Goal: Task Accomplishment & Management: Complete application form

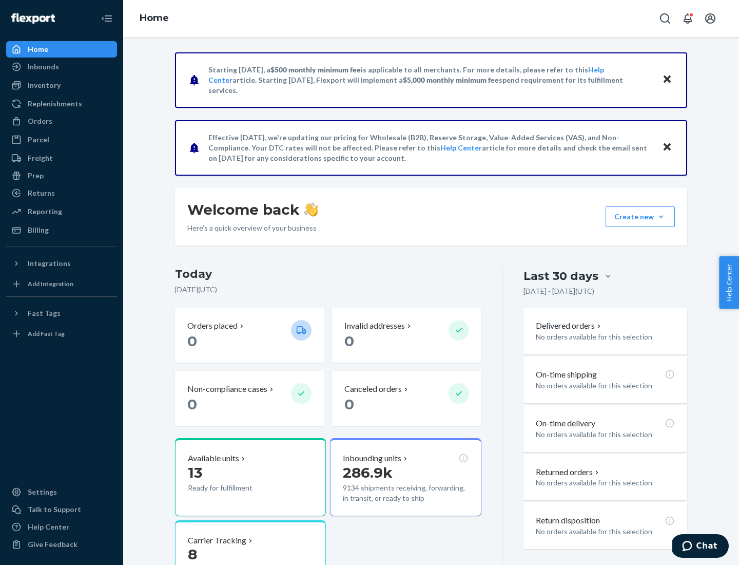
click at [661, 217] on button "Create new Create new inbound Create new order Create new product" at bounding box center [640, 216] width 69 height 21
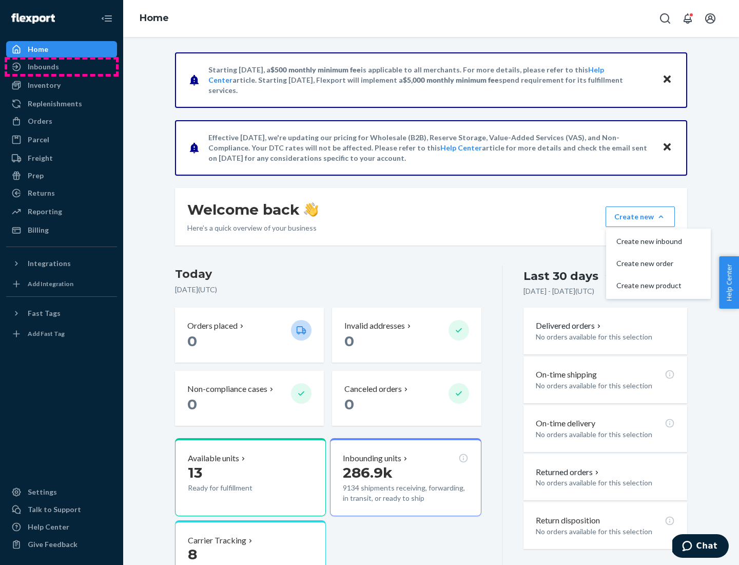
click at [62, 67] on div "Inbounds" at bounding box center [61, 67] width 109 height 14
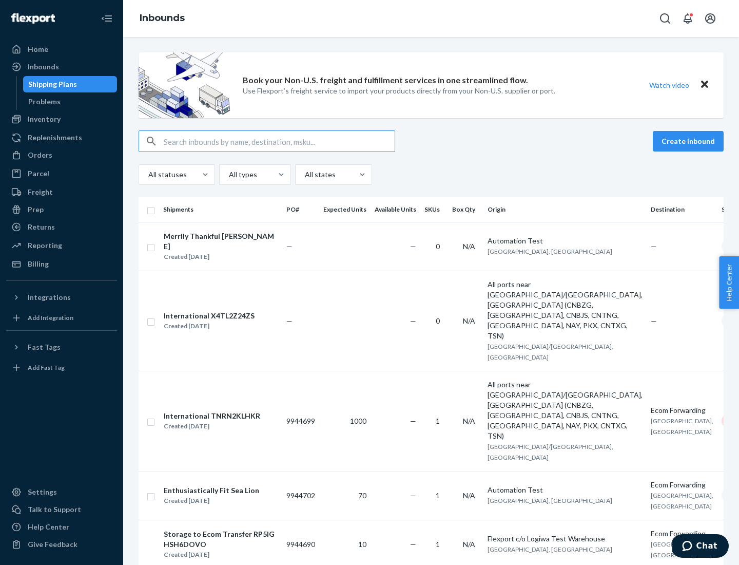
click at [690, 141] on button "Create inbound" at bounding box center [688, 141] width 71 height 21
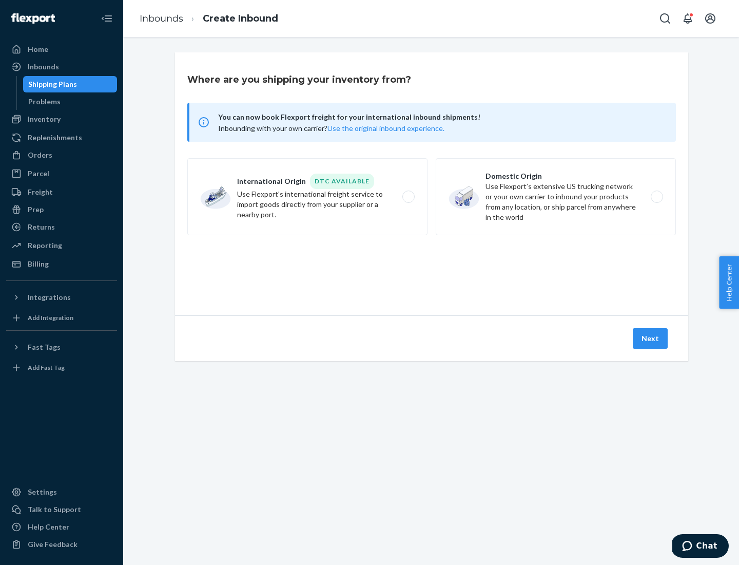
click at [556, 197] on label "Domestic Origin Use Flexport’s extensive US trucking network or your own carrie…" at bounding box center [556, 196] width 240 height 77
click at [657, 197] on input "Domestic Origin Use Flexport’s extensive US trucking network or your own carrie…" at bounding box center [660, 197] width 7 height 7
radio input "true"
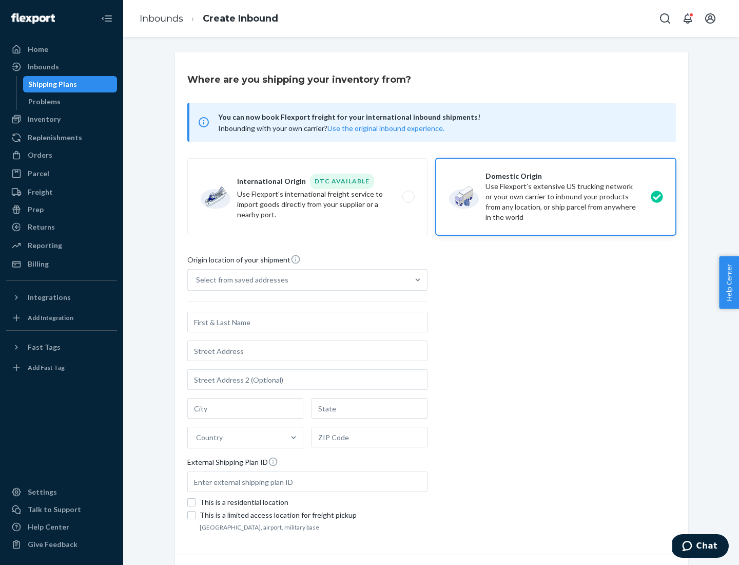
click at [240, 280] on div "Select from saved addresses" at bounding box center [242, 280] width 92 height 10
click at [197, 280] on input "Select from saved addresses" at bounding box center [196, 280] width 1 height 10
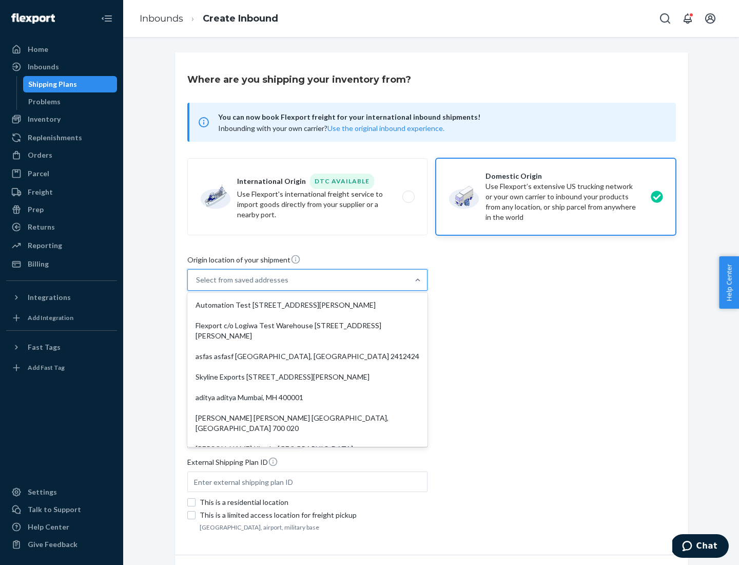
scroll to position [4, 0]
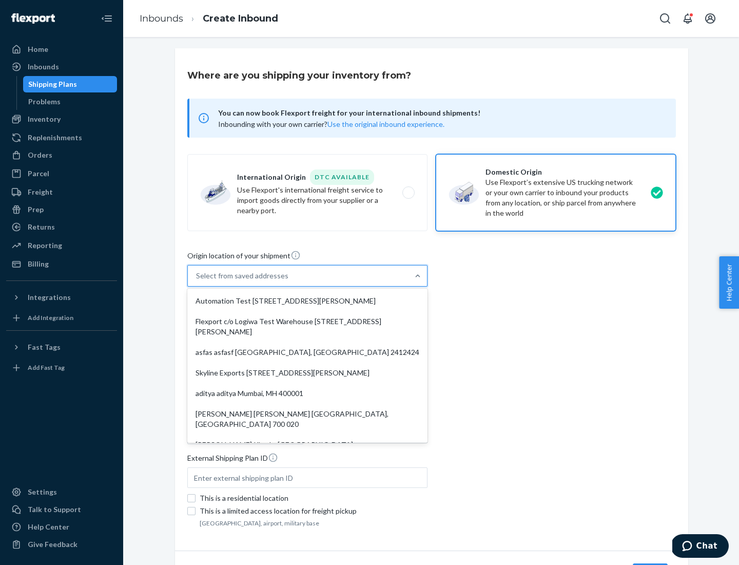
click at [308, 301] on div "Automation Test [STREET_ADDRESS][PERSON_NAME]" at bounding box center [307, 301] width 236 height 21
click at [197, 281] on input "option Automation Test [STREET_ADDRESS][PERSON_NAME]. 9 results available. Use …" at bounding box center [196, 276] width 1 height 10
type input "Automation Test"
type input "9th Floor"
type input "[GEOGRAPHIC_DATA]"
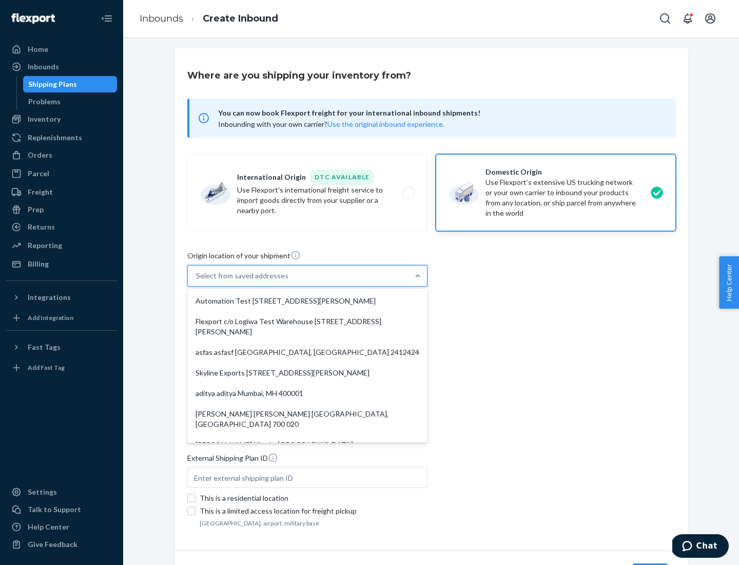
type input "CA"
type input "94104"
type input "[STREET_ADDRESS][PERSON_NAME]"
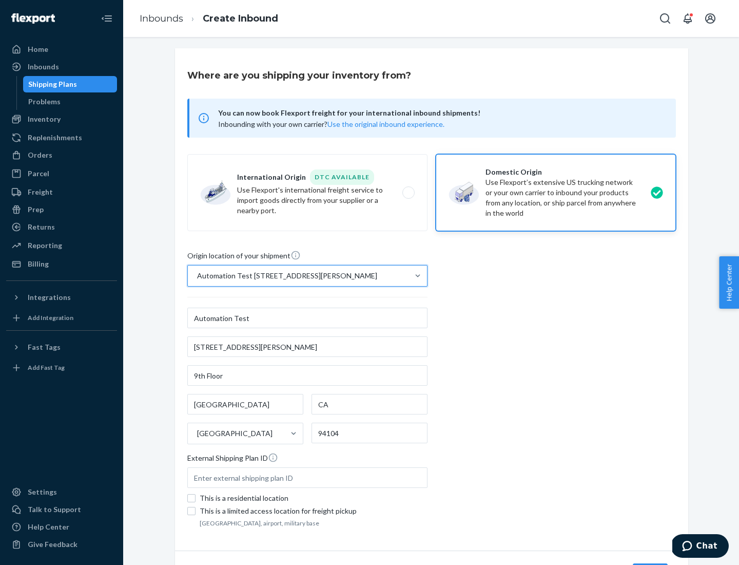
scroll to position [60, 0]
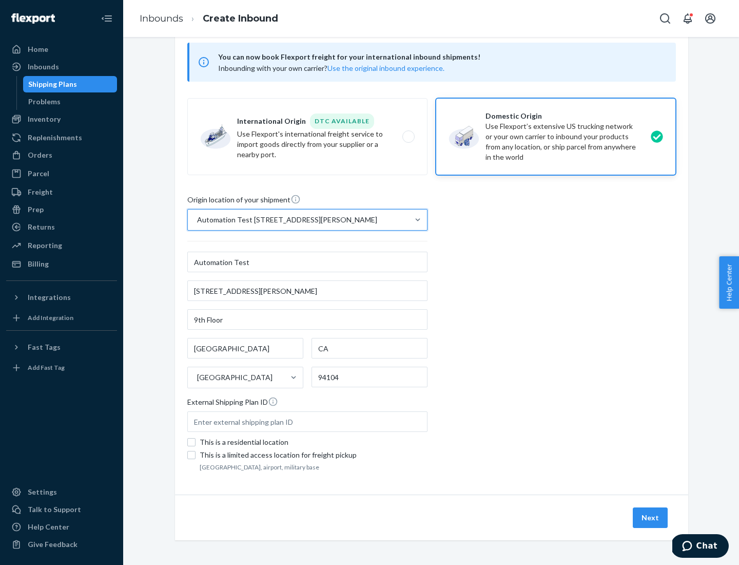
click at [651, 518] on button "Next" at bounding box center [650, 517] width 35 height 21
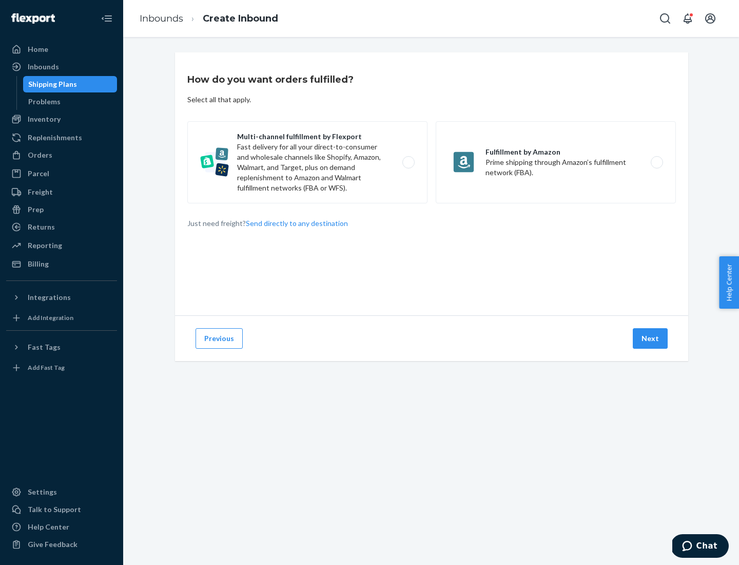
click at [308, 162] on label "Multi-channel fulfillment by Flexport Fast delivery for all your direct-to-cons…" at bounding box center [307, 162] width 240 height 82
click at [408, 162] on input "Multi-channel fulfillment by Flexport Fast delivery for all your direct-to-cons…" at bounding box center [411, 162] width 7 height 7
radio input "true"
click at [651, 338] on button "Next" at bounding box center [650, 338] width 35 height 21
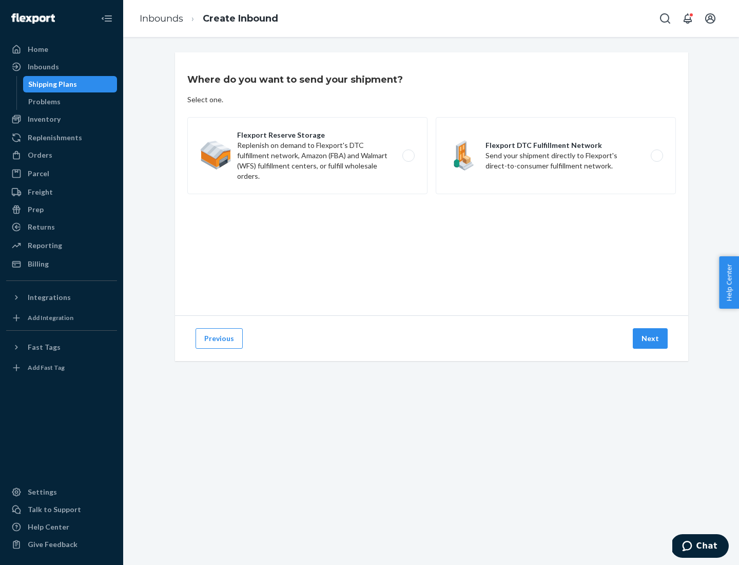
click at [556, 156] on label "Flexport DTC Fulfillment Network Send your shipment directly to Flexport's dire…" at bounding box center [556, 155] width 240 height 77
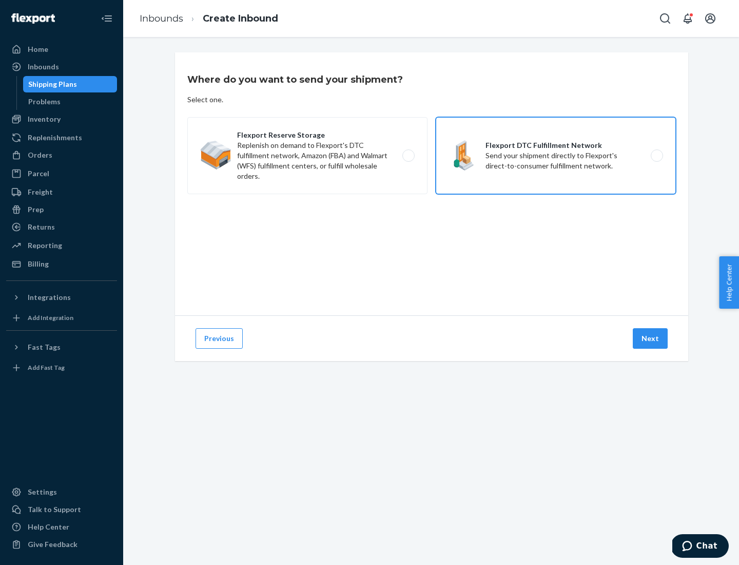
click at [657, 156] on input "Flexport DTC Fulfillment Network Send your shipment directly to Flexport's dire…" at bounding box center [660, 155] width 7 height 7
radio input "true"
click at [651, 338] on button "Next" at bounding box center [650, 338] width 35 height 21
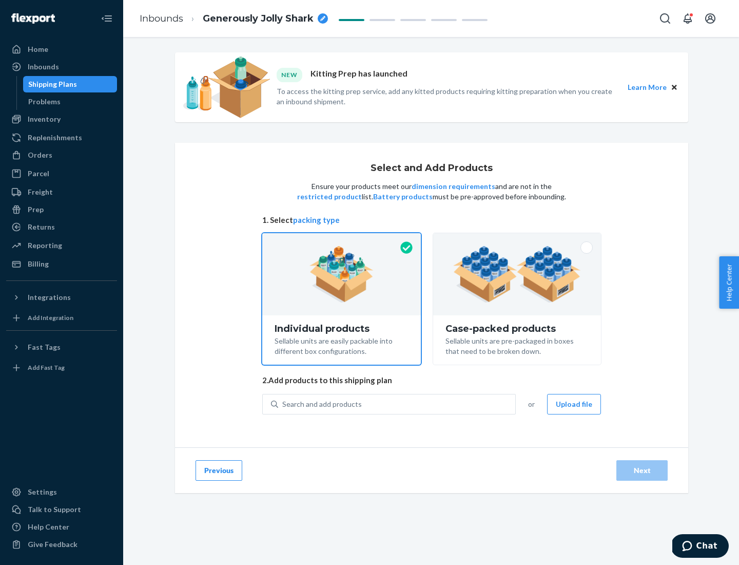
click at [518, 274] on img at bounding box center [517, 274] width 128 height 56
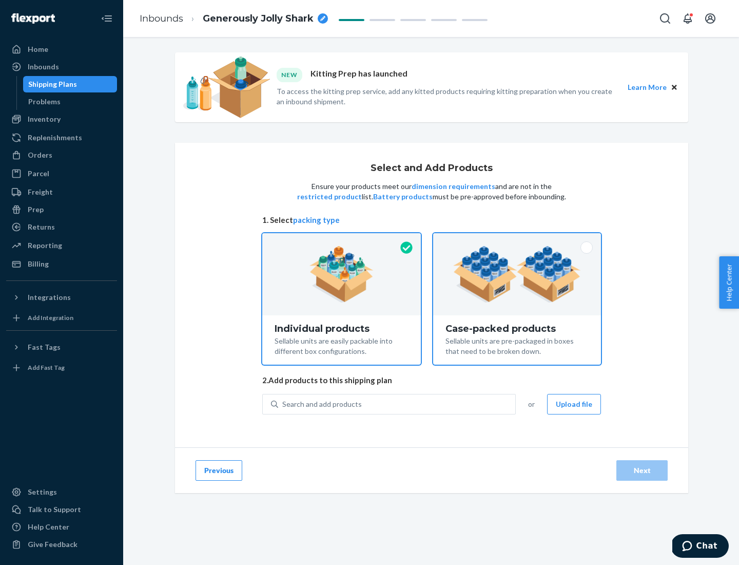
click at [518, 240] on input "Case-packed products Sellable units are pre-packaged in boxes that need to be b…" at bounding box center [517, 236] width 7 height 7
radio input "true"
radio input "false"
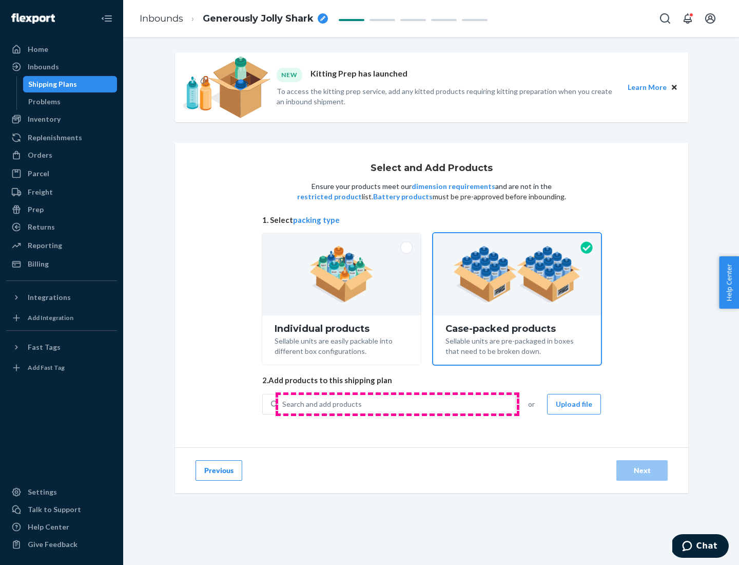
click at [397, 404] on div "Search and add products" at bounding box center [396, 404] width 237 height 18
click at [283, 404] on input "Search and add products" at bounding box center [282, 404] width 1 height 10
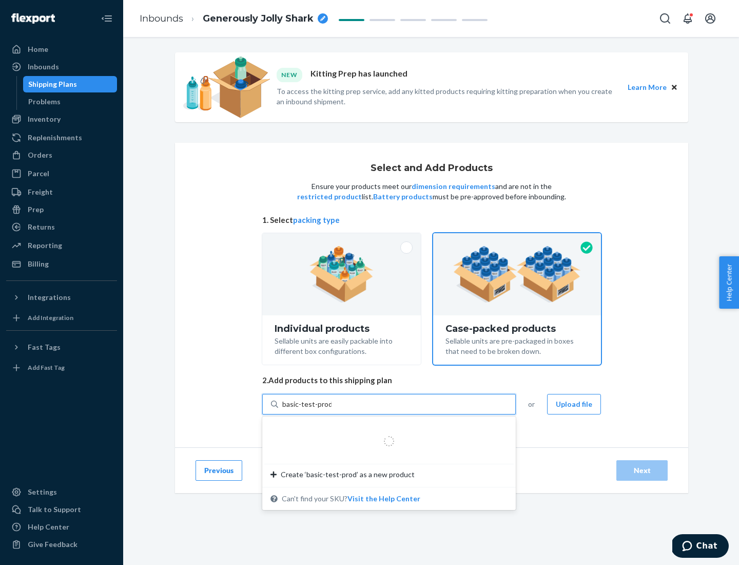
type input "basic-test-product-1"
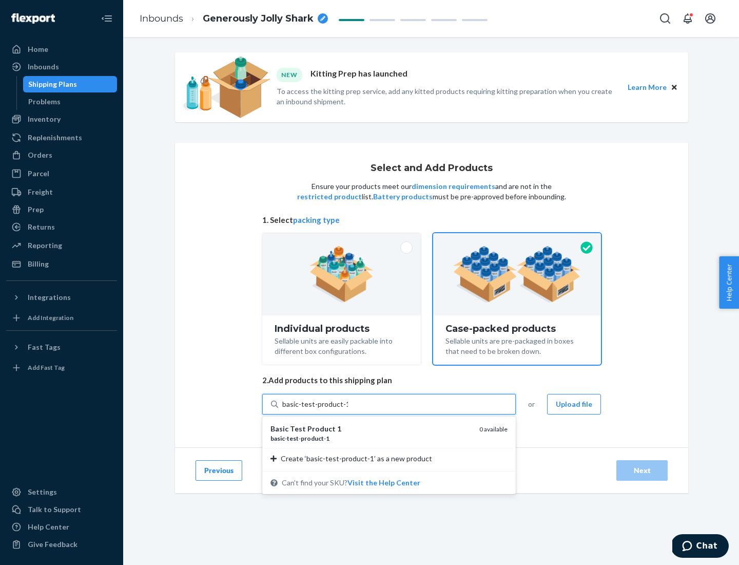
click at [371, 438] on div "basic - test - product - 1" at bounding box center [371, 438] width 201 height 9
click at [348, 409] on input "basic-test-product-1" at bounding box center [315, 404] width 66 height 10
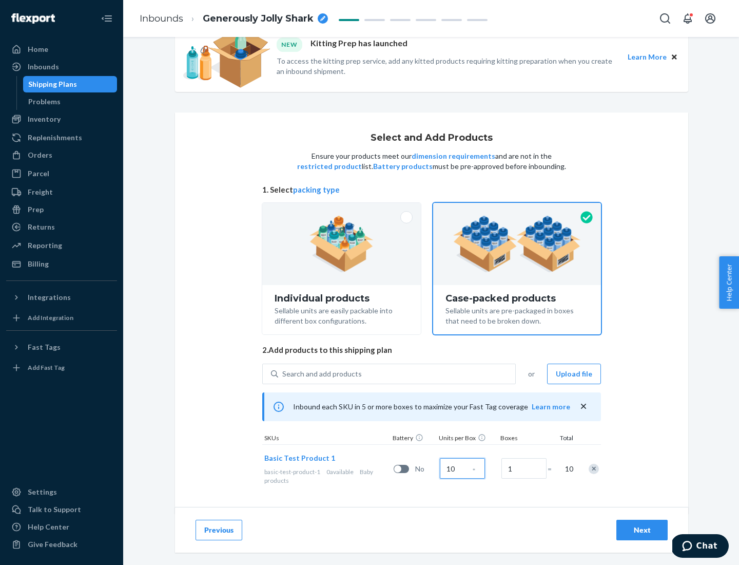
scroll to position [37, 0]
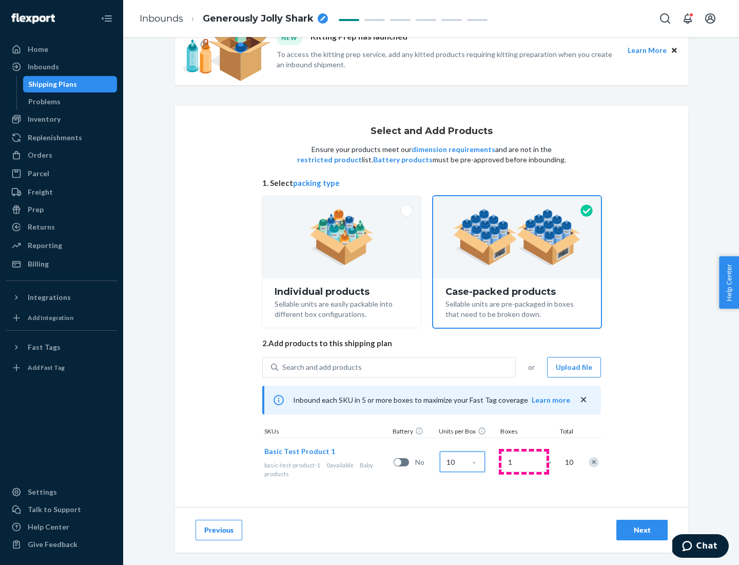
type input "10"
type input "7"
click at [642, 530] on div "Next" at bounding box center [642, 530] width 34 height 10
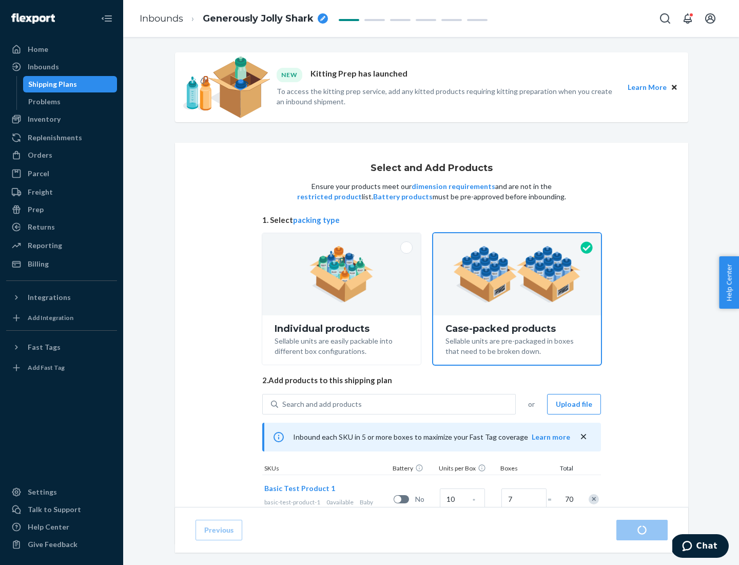
radio input "true"
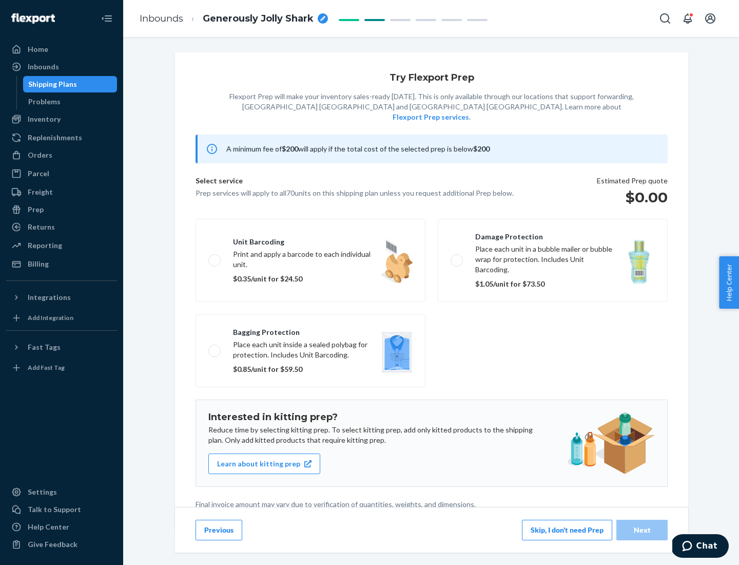
scroll to position [3, 0]
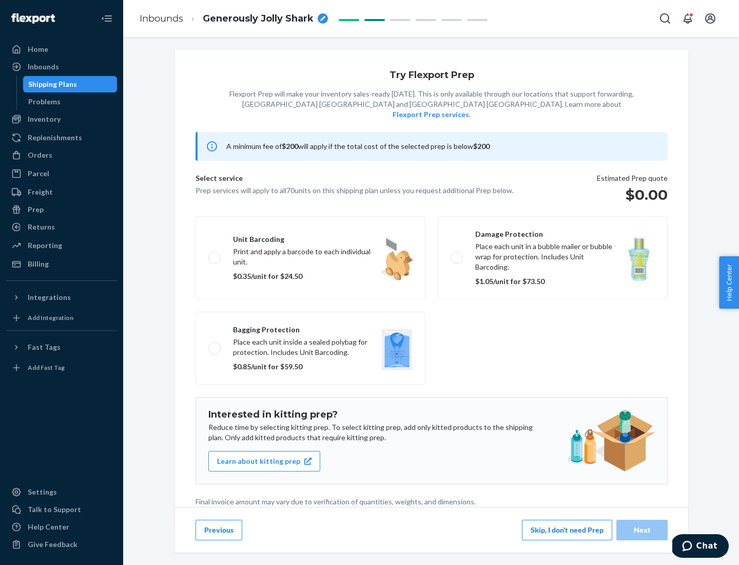
click at [311, 327] on label "Bagging protection Place each unit inside a sealed polybag for protection. Incl…" at bounding box center [311, 348] width 230 height 73
click at [215, 345] on input "Bagging protection Place each unit inside a sealed polybag for protection. Incl…" at bounding box center [211, 348] width 7 height 7
checkbox input "true"
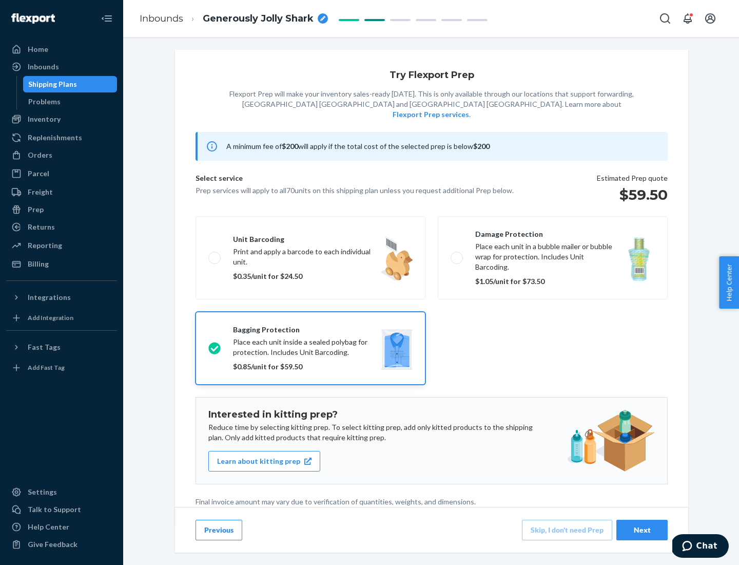
click at [642, 529] on div "Next" at bounding box center [642, 530] width 34 height 10
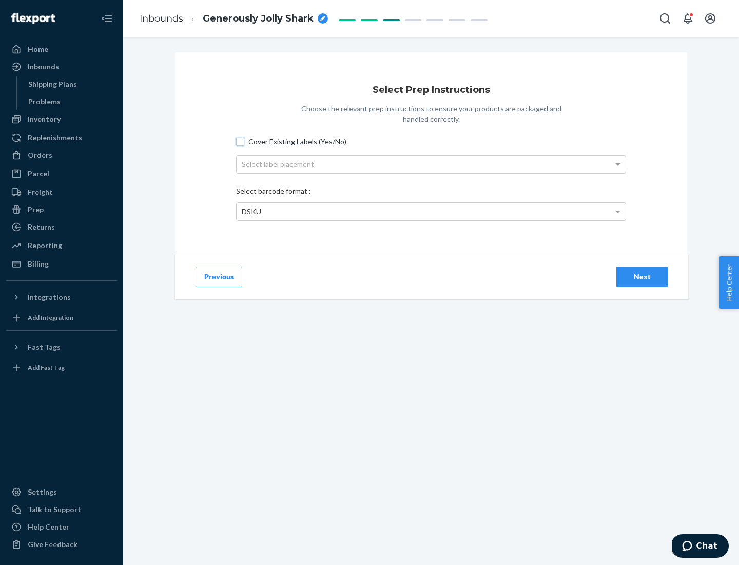
click at [240, 141] on input "Cover Existing Labels (Yes/No)" at bounding box center [240, 142] width 8 height 8
checkbox input "true"
click at [431, 164] on div "Select label placement" at bounding box center [431, 164] width 389 height 17
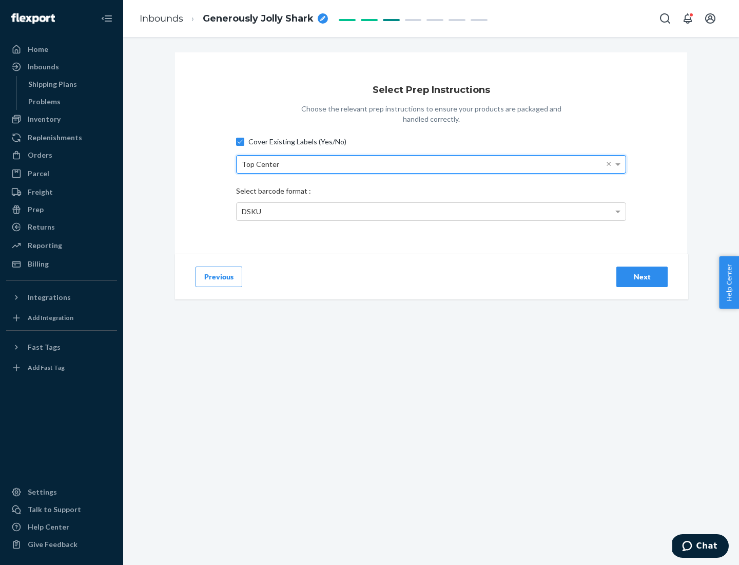
click at [431, 211] on div "DSKU" at bounding box center [431, 211] width 389 height 17
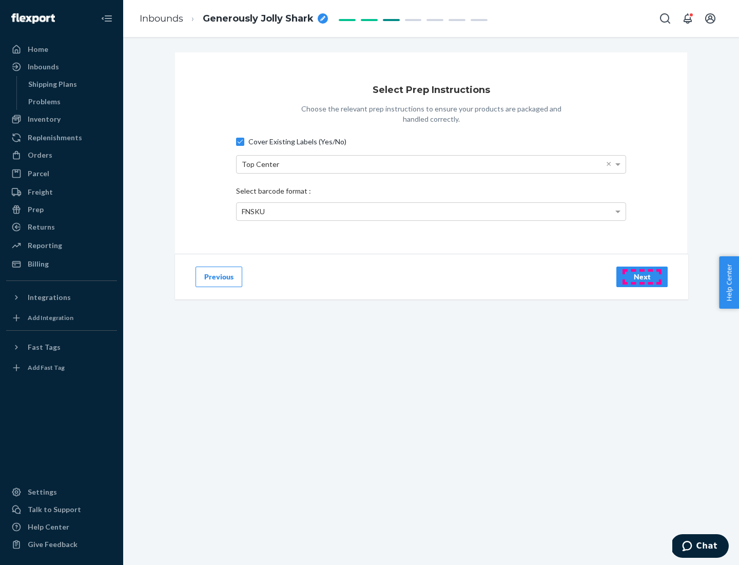
click at [642, 276] on div "Next" at bounding box center [642, 277] width 34 height 10
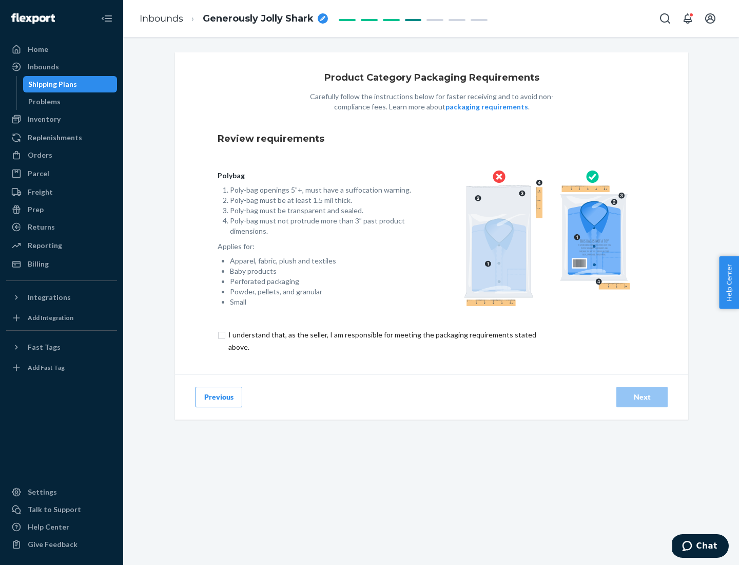
click at [381, 340] on input "checkbox" at bounding box center [388, 341] width 341 height 25
checkbox input "true"
click at [642, 396] on div "Next" at bounding box center [642, 397] width 34 height 10
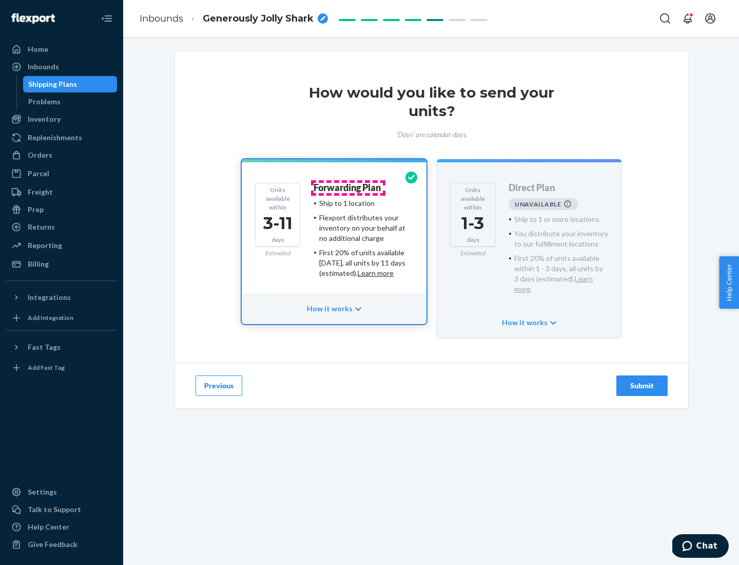
click at [348, 187] on h4 "Forwarding Plan" at bounding box center [347, 188] width 67 height 10
click at [642, 380] on div "Submit" at bounding box center [642, 385] width 34 height 10
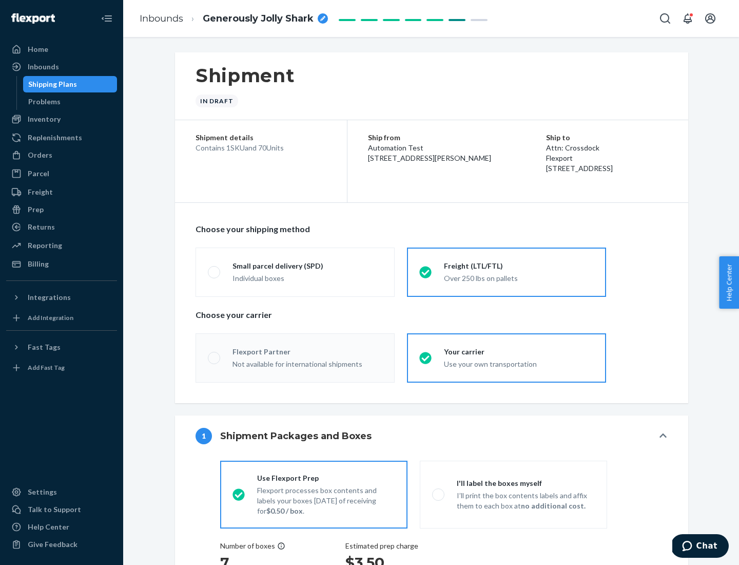
radio input "true"
radio input "false"
radio input "true"
radio input "false"
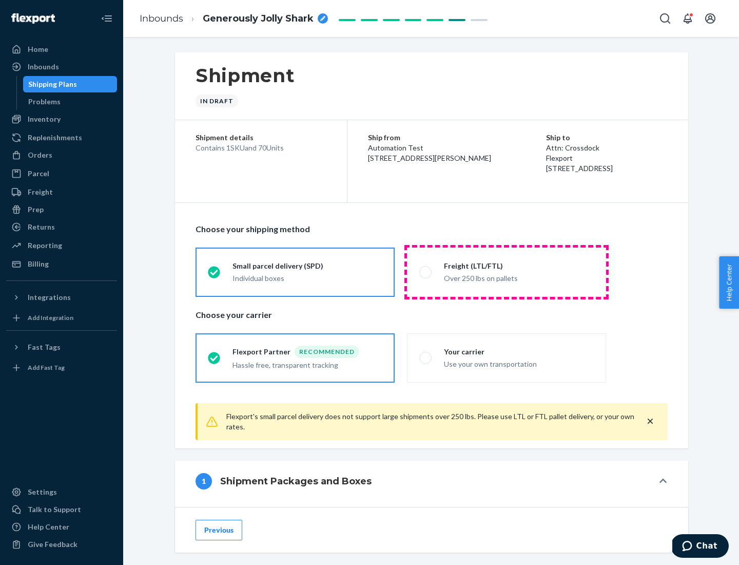
click at [507, 272] on div "Over 250 lbs on pallets" at bounding box center [519, 277] width 150 height 12
click at [426, 272] on input "Freight (LTL/FTL) Over 250 lbs on pallets" at bounding box center [422, 272] width 7 height 7
radio input "true"
radio input "false"
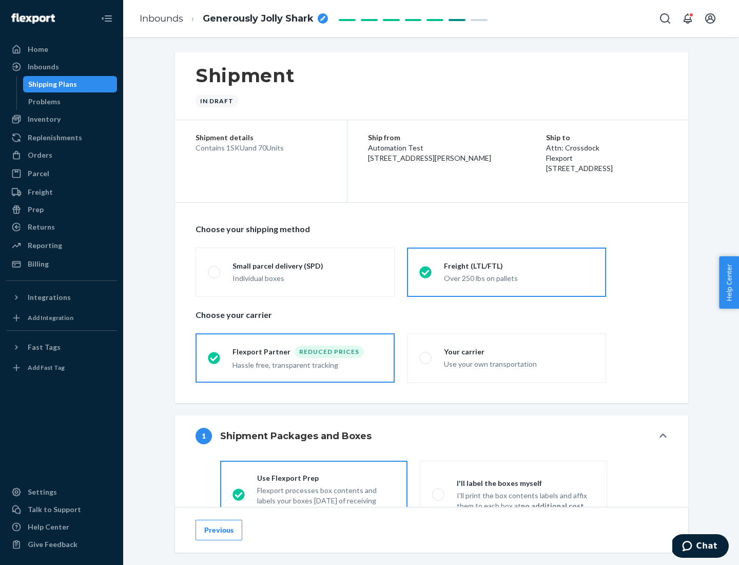
scroll to position [57, 0]
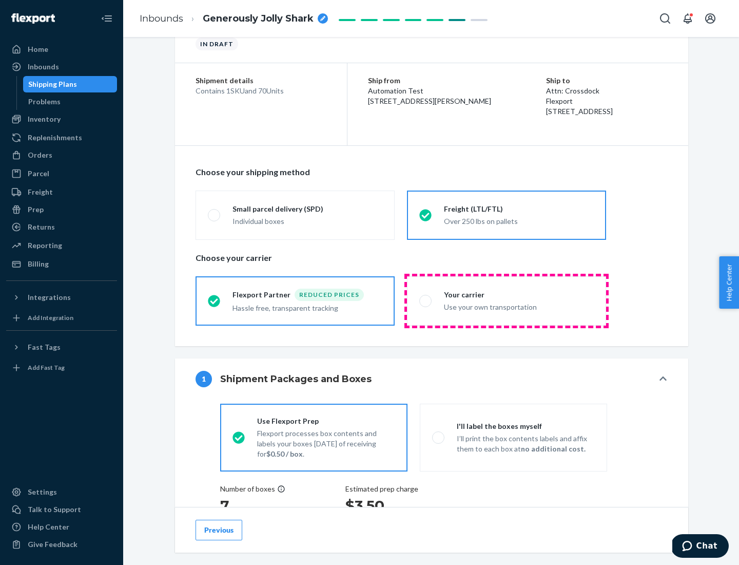
click at [507, 300] on div "Use your own transportation" at bounding box center [519, 306] width 150 height 12
click at [426, 300] on input "Your carrier Use your own transportation" at bounding box center [422, 300] width 7 height 7
radio input "true"
radio input "false"
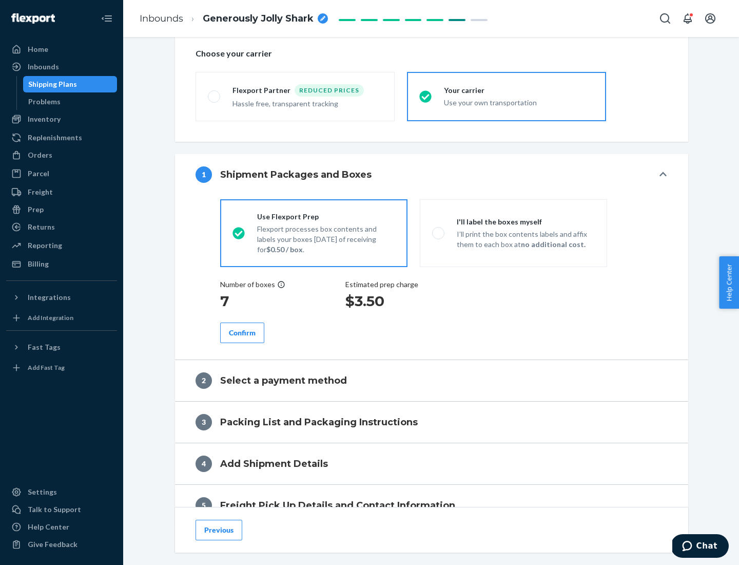
scroll to position [194, 0]
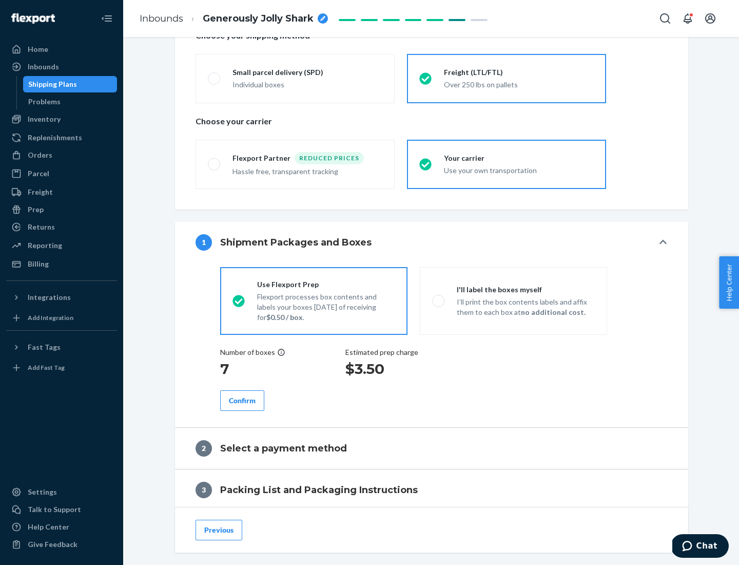
click at [513, 300] on p "I’ll print the box contents labels and affix them to each box at no additional …" at bounding box center [526, 307] width 138 height 21
click at [439, 300] on input "I'll label the boxes myself I’ll print the box contents labels and affix them t…" at bounding box center [435, 300] width 7 height 7
radio input "true"
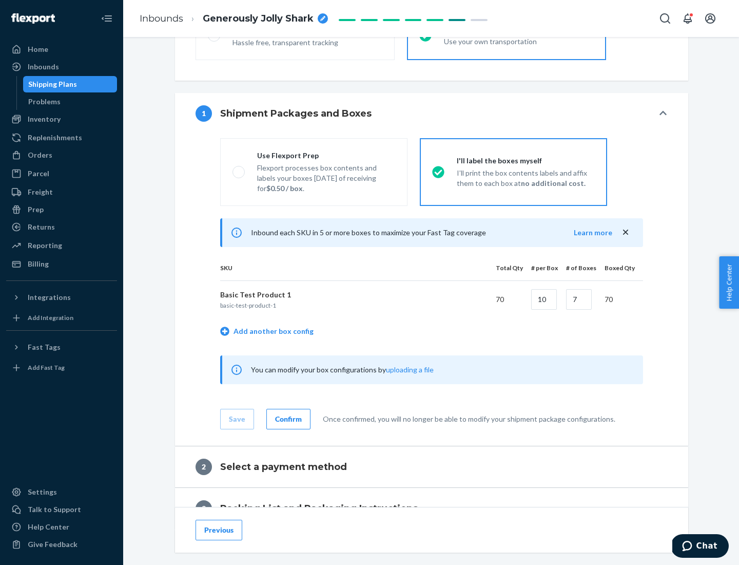
scroll to position [177, 0]
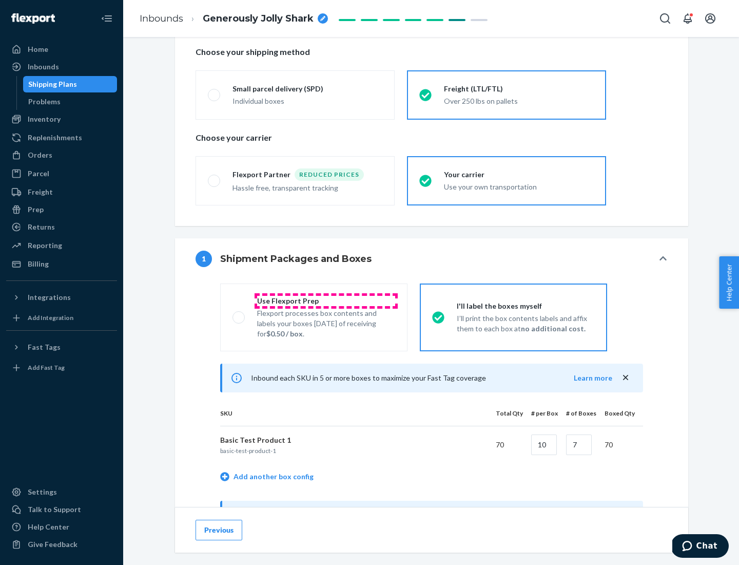
click at [326, 300] on div "Use Flexport Prep" at bounding box center [326, 301] width 138 height 10
click at [239, 314] on input "Use Flexport Prep Flexport processes box contents and labels your boxes [DATE] …" at bounding box center [236, 317] width 7 height 7
radio input "true"
radio input "false"
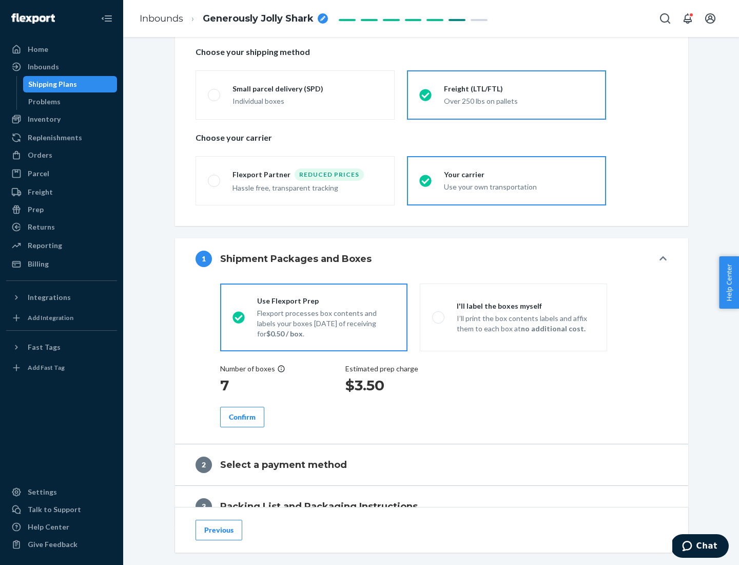
scroll to position [293, 0]
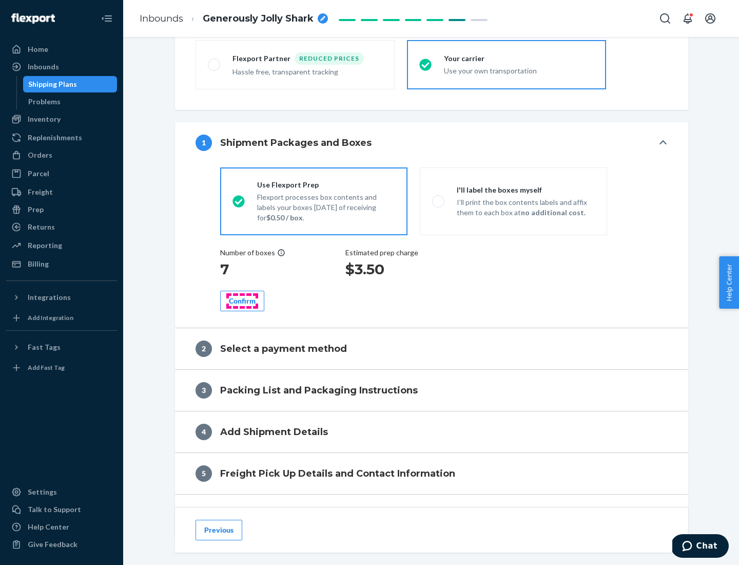
click at [242, 300] on div "Confirm" at bounding box center [242, 301] width 27 height 10
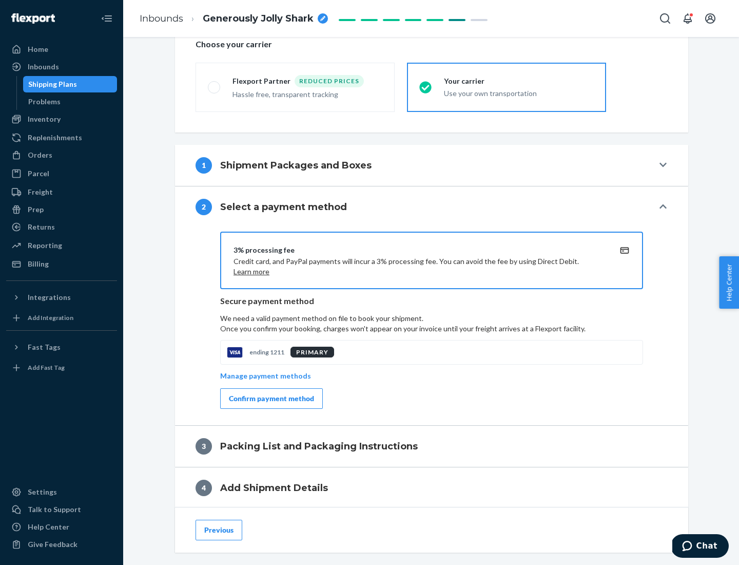
scroll to position [368, 0]
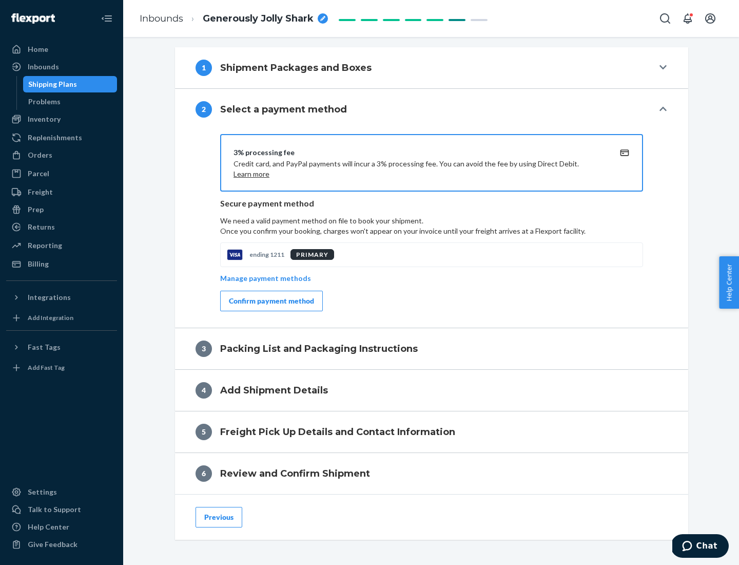
click at [271, 301] on div "Confirm payment method" at bounding box center [271, 301] width 85 height 10
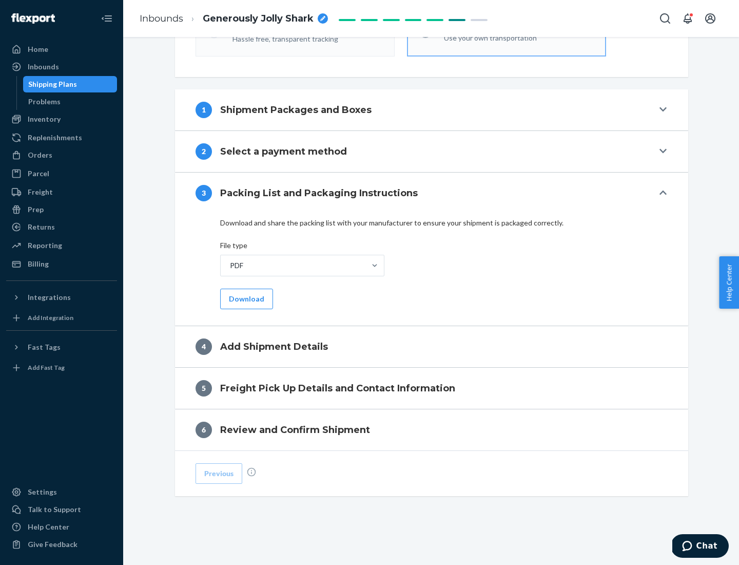
scroll to position [324, 0]
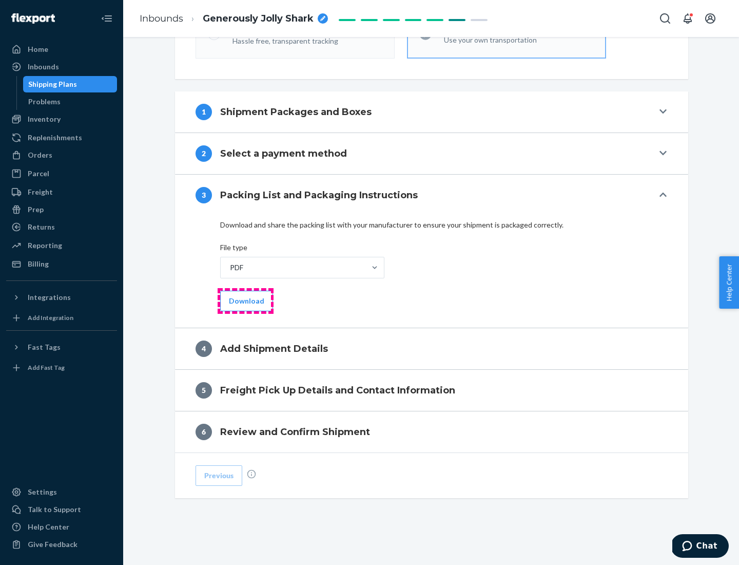
click at [245, 300] on button "Download" at bounding box center [246, 301] width 53 height 21
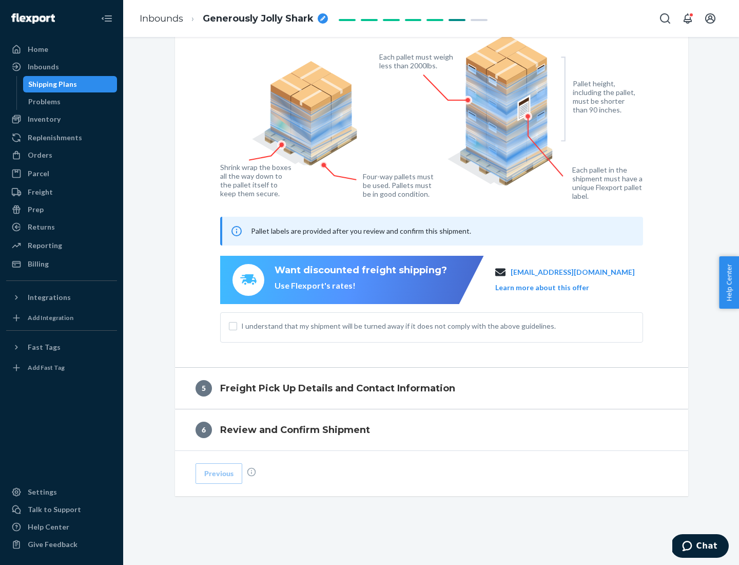
click at [432, 326] on span "I understand that my shipment will be turned away if it does not comply with th…" at bounding box center [437, 326] width 393 height 10
click at [237, 326] on input "I understand that my shipment will be turned away if it does not comply with th…" at bounding box center [233, 326] width 8 height 8
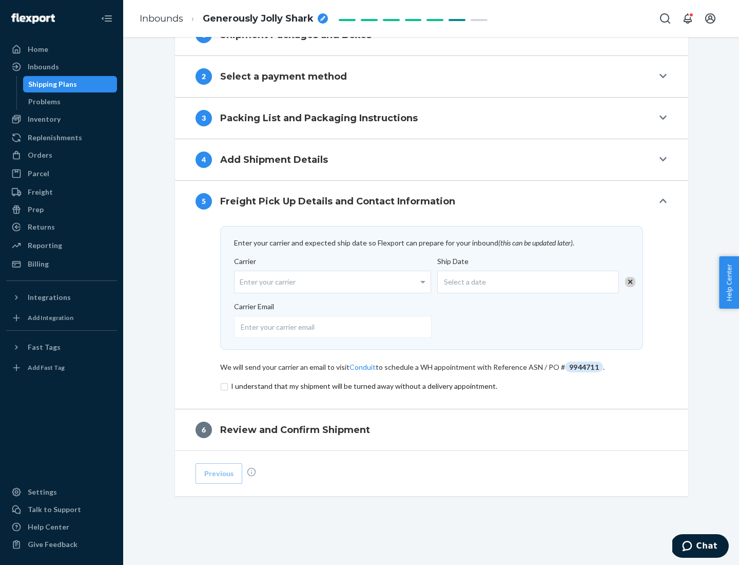
scroll to position [401, 0]
click at [432, 386] on input "checkbox" at bounding box center [431, 386] width 423 height 12
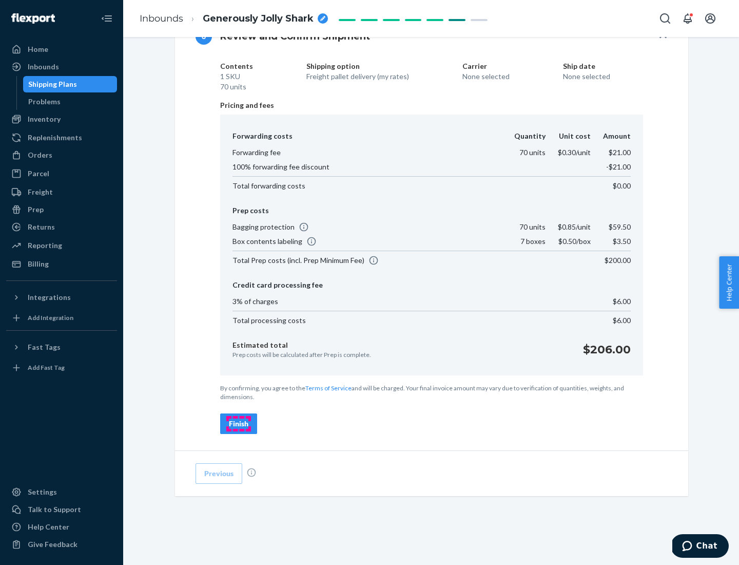
click at [239, 424] on div "Finish" at bounding box center [239, 423] width 20 height 10
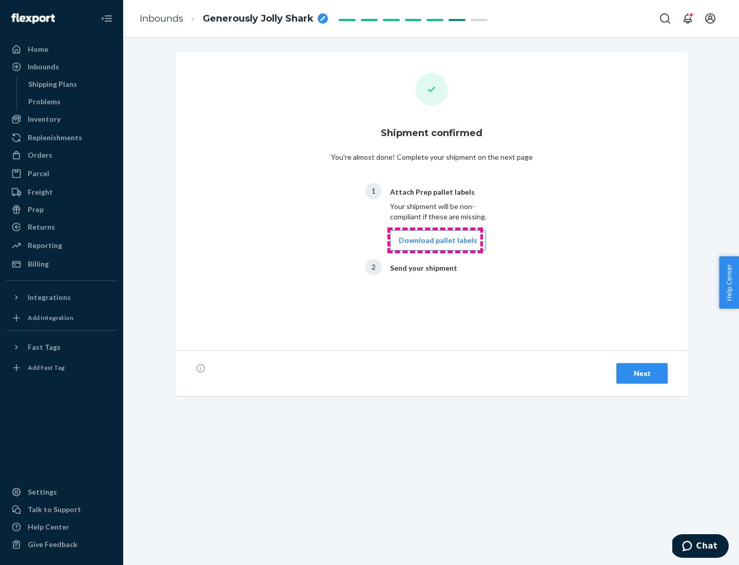
click at [435, 240] on button "Download pallet labels" at bounding box center [438, 240] width 96 height 21
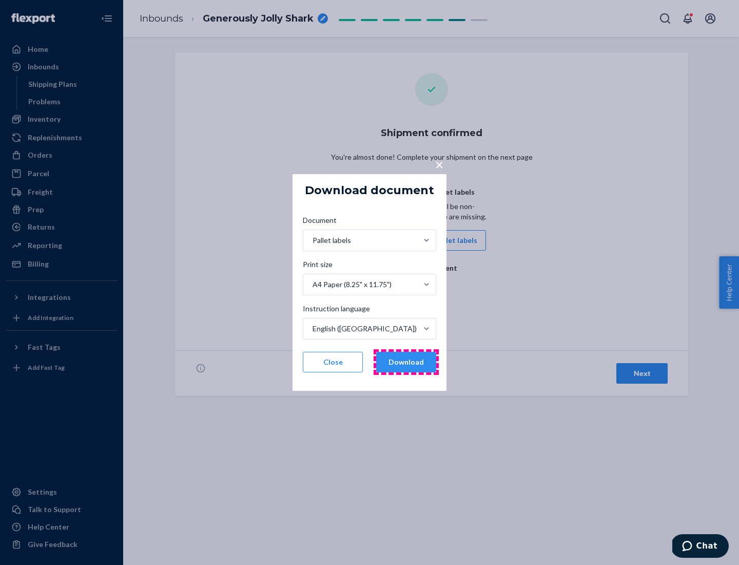
click at [406, 362] on button "Download" at bounding box center [406, 362] width 60 height 21
click at [439, 164] on span "×" at bounding box center [439, 164] width 8 height 17
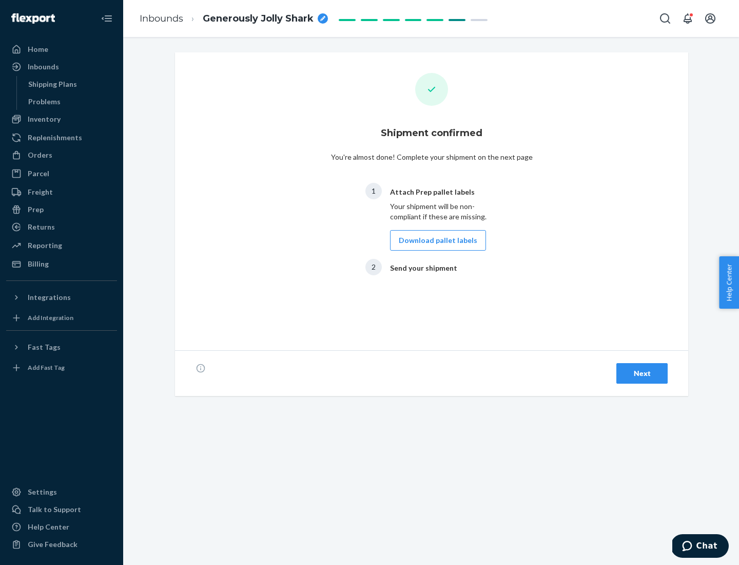
click at [642, 373] on div "Next" at bounding box center [642, 373] width 34 height 10
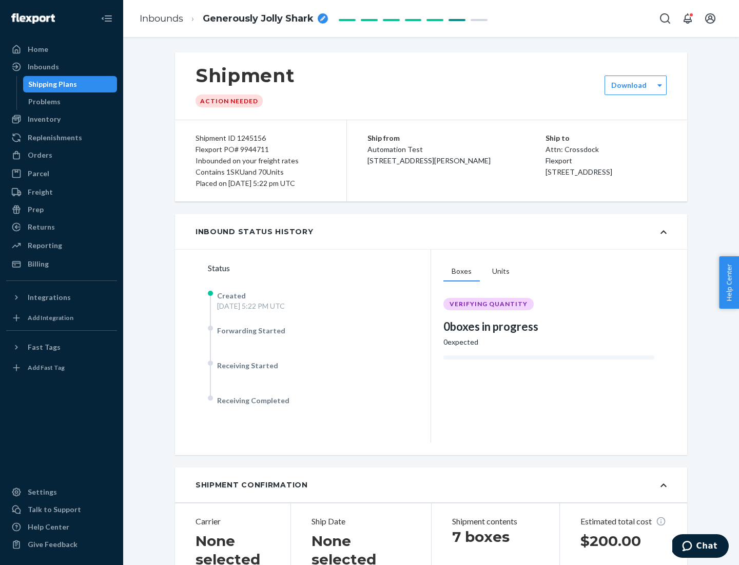
scroll to position [220, 0]
